Goal: Task Accomplishment & Management: Manage account settings

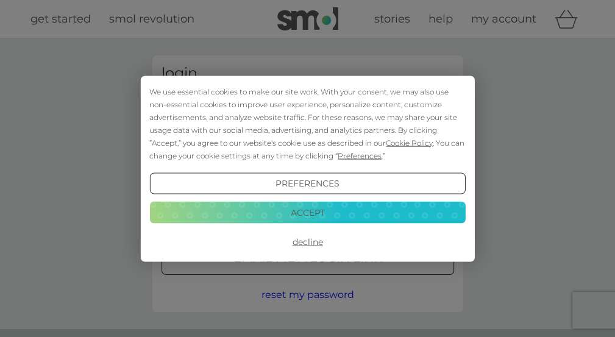
click at [310, 213] on button "Accept" at bounding box center [307, 213] width 316 height 22
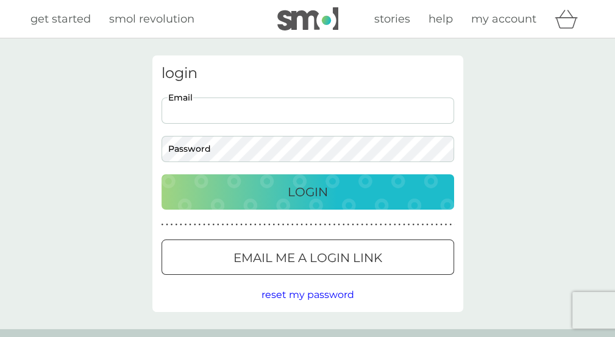
click at [276, 116] on input "Email" at bounding box center [307, 110] width 292 height 26
type input "jff2209@yahoo.com"
click at [320, 191] on p "Login" at bounding box center [308, 191] width 40 height 19
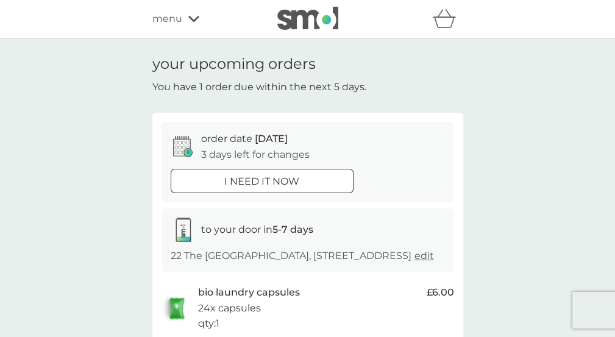
click at [327, 177] on div "i need it now" at bounding box center [262, 182] width 182 height 16
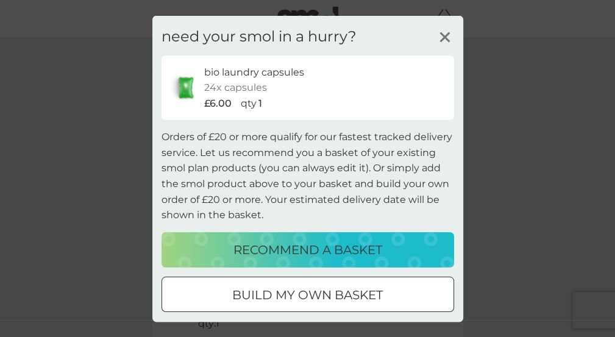
click at [438, 32] on icon at bounding box center [445, 36] width 18 height 18
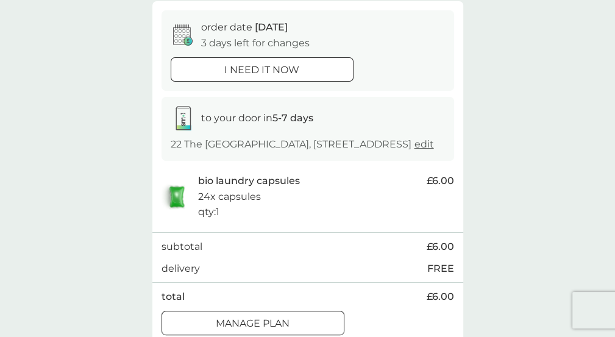
scroll to position [183, 0]
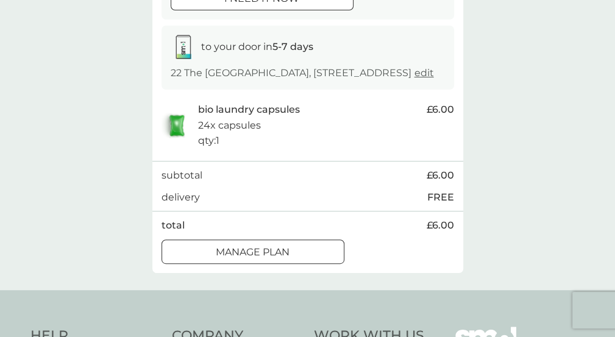
click at [237, 258] on div at bounding box center [253, 252] width 44 height 13
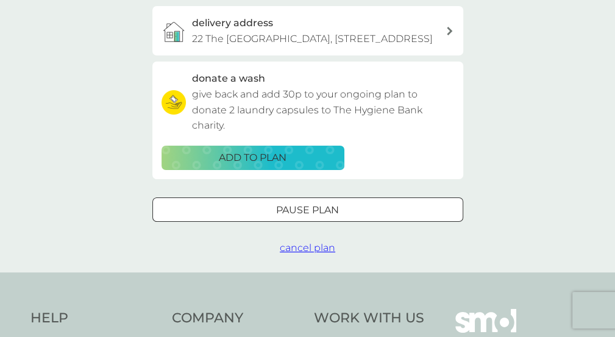
scroll to position [366, 0]
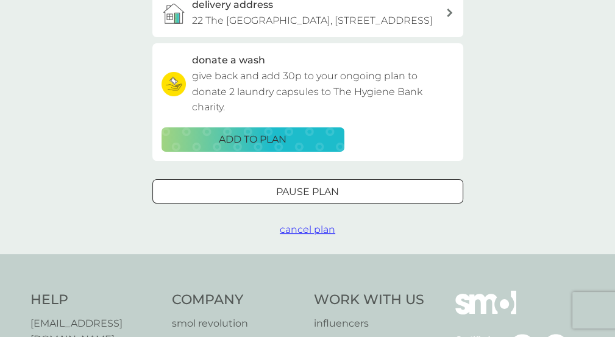
click at [295, 198] on div at bounding box center [308, 191] width 44 height 13
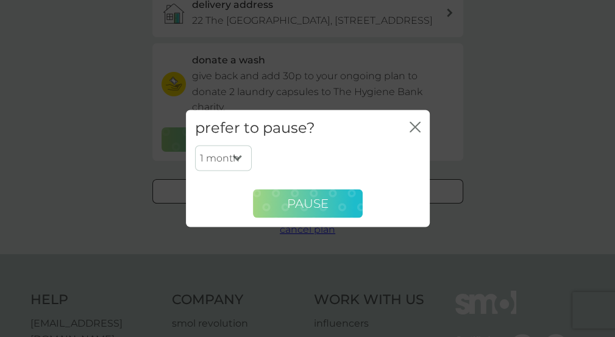
click at [299, 204] on span "Pause" at bounding box center [307, 203] width 41 height 15
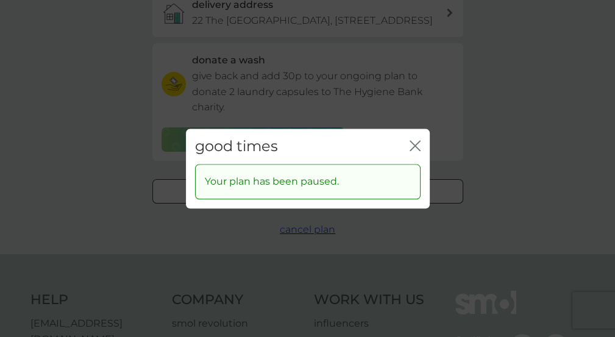
click at [417, 140] on icon "close" at bounding box center [414, 145] width 11 height 11
